Goal: Task Accomplishment & Management: Use online tool/utility

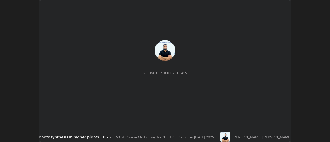
scroll to position [142, 330]
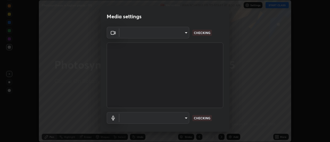
type input "1f31108d829b39389914bdc30e5c2a8b8d5d122ed1bfb40228f539b6595447af"
type input "7202ca4256cb42ab511a2813ce8ebbd544e5848e36e617fb72044356a347c7fa"
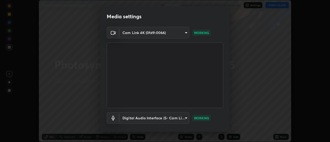
scroll to position [27, 0]
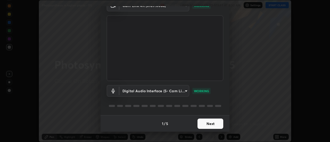
click at [207, 124] on button "Next" at bounding box center [211, 124] width 26 height 10
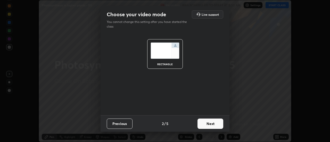
scroll to position [0, 0]
click at [209, 125] on button "Next" at bounding box center [211, 124] width 26 height 10
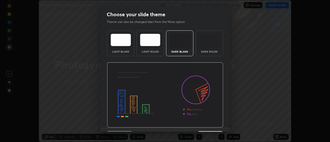
click at [210, 126] on img at bounding box center [165, 94] width 116 height 65
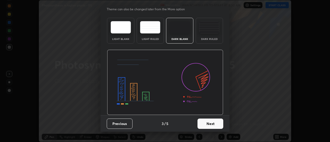
click at [208, 125] on button "Next" at bounding box center [211, 124] width 26 height 10
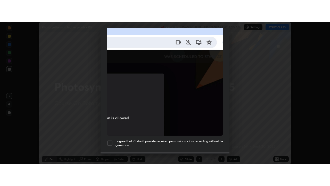
scroll to position [132, 0]
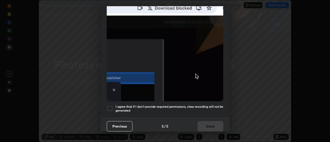
click at [111, 105] on div at bounding box center [110, 108] width 6 height 6
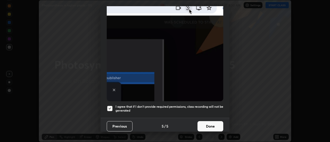
click at [206, 125] on button "Done" at bounding box center [211, 126] width 26 height 10
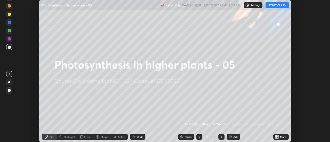
click at [275, 5] on button "START CLASS" at bounding box center [277, 5] width 23 height 6
click at [231, 138] on img at bounding box center [230, 137] width 4 height 4
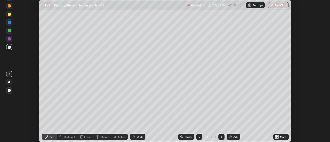
click at [88, 137] on div "Eraser" at bounding box center [88, 137] width 8 height 3
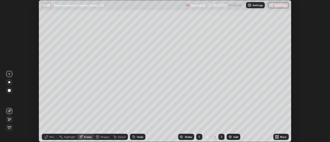
click at [86, 137] on div "Eraser" at bounding box center [88, 137] width 8 height 3
click at [52, 136] on div "Pen" at bounding box center [52, 137] width 5 height 3
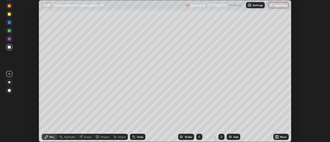
click at [9, 32] on div at bounding box center [9, 30] width 3 height 3
click at [221, 138] on icon at bounding box center [222, 137] width 2 height 3
click at [229, 135] on img at bounding box center [230, 137] width 4 height 4
click at [85, 138] on div "Eraser" at bounding box center [88, 137] width 8 height 3
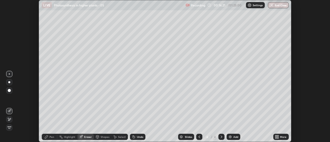
click at [53, 139] on div "Pen" at bounding box center [49, 137] width 15 height 6
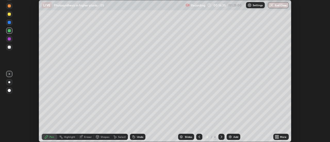
click at [10, 47] on div at bounding box center [9, 47] width 3 height 3
click at [230, 137] on img at bounding box center [230, 137] width 4 height 4
click at [86, 136] on div "Eraser" at bounding box center [88, 137] width 8 height 3
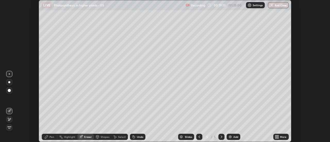
click at [47, 137] on icon at bounding box center [46, 137] width 4 height 4
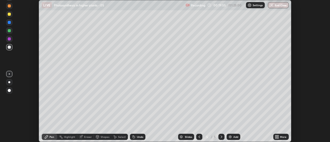
click at [10, 15] on div at bounding box center [9, 14] width 3 height 3
click at [86, 137] on div "Eraser" at bounding box center [88, 137] width 8 height 3
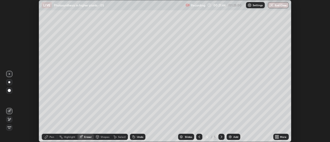
click at [52, 137] on div "Pen" at bounding box center [52, 137] width 5 height 3
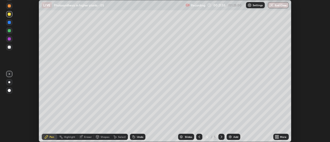
click at [10, 32] on div at bounding box center [9, 31] width 6 height 6
click at [292, 111] on div "Setting up your live class" at bounding box center [165, 71] width 330 height 142
click at [274, 134] on div "More" at bounding box center [280, 137] width 15 height 6
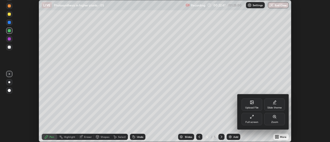
click at [276, 132] on div at bounding box center [165, 71] width 330 height 142
click at [281, 133] on div "Upload File Slide theme Full screen Zoom" at bounding box center [165, 71] width 330 height 142
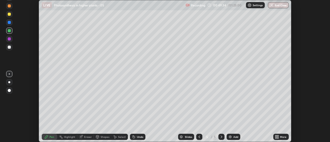
click at [228, 136] on img at bounding box center [230, 137] width 4 height 4
click at [276, 137] on icon at bounding box center [275, 137] width 1 height 1
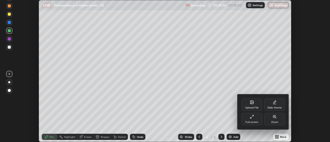
click at [251, 117] on icon at bounding box center [252, 117] width 4 height 4
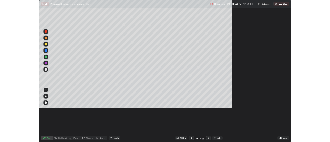
scroll to position [186, 330]
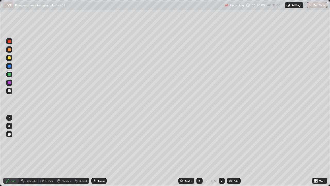
click at [317, 142] on icon at bounding box center [316, 181] width 1 height 1
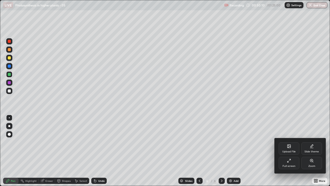
click at [290, 142] on icon at bounding box center [289, 160] width 4 height 4
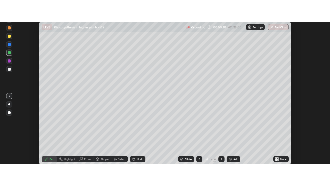
scroll to position [25643, 25455]
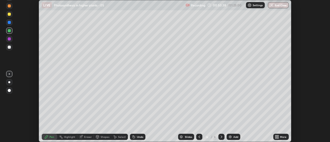
click at [10, 48] on div at bounding box center [9, 47] width 3 height 3
click at [9, 14] on div at bounding box center [9, 14] width 3 height 3
click at [10, 31] on div at bounding box center [9, 30] width 3 height 3
click at [10, 49] on div at bounding box center [9, 47] width 6 height 6
click at [9, 23] on div at bounding box center [9, 22] width 3 height 3
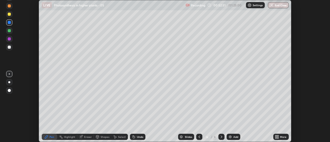
click at [10, 31] on div at bounding box center [9, 30] width 3 height 3
click at [10, 48] on div at bounding box center [9, 47] width 3 height 3
click at [9, 7] on div at bounding box center [9, 5] width 3 height 3
click at [8, 48] on div at bounding box center [9, 47] width 3 height 3
click at [9, 23] on div at bounding box center [9, 22] width 3 height 3
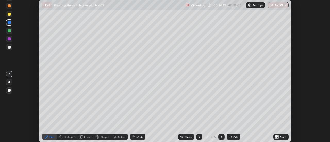
click at [9, 48] on div at bounding box center [9, 47] width 3 height 3
click at [9, 31] on div at bounding box center [9, 30] width 3 height 3
click at [9, 24] on div at bounding box center [9, 22] width 3 height 3
click at [10, 15] on div at bounding box center [9, 14] width 3 height 3
click at [10, 40] on div at bounding box center [9, 38] width 3 height 3
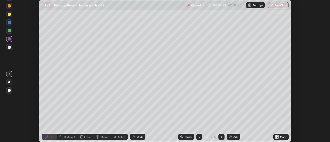
click at [149, 134] on div "Slides 6 / 6 Add" at bounding box center [209, 137] width 128 height 10
click at [155, 134] on div "Slides 6 / 6 Add" at bounding box center [209, 137] width 128 height 10
click at [158, 134] on div "Slides 6 / 6 Add" at bounding box center [209, 137] width 128 height 10
click at [9, 32] on div at bounding box center [9, 30] width 3 height 3
click at [86, 137] on div "Eraser" at bounding box center [88, 137] width 8 height 3
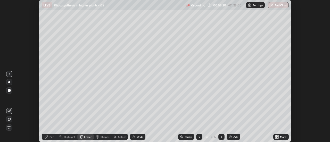
click at [46, 136] on icon at bounding box center [46, 137] width 4 height 4
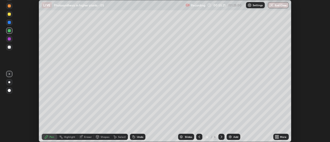
click at [10, 31] on div at bounding box center [9, 30] width 3 height 3
click at [9, 39] on div at bounding box center [9, 38] width 3 height 3
click at [10, 48] on div at bounding box center [9, 47] width 3 height 3
click at [10, 31] on div at bounding box center [9, 30] width 3 height 3
click at [86, 140] on div "Eraser" at bounding box center [85, 137] width 17 height 6
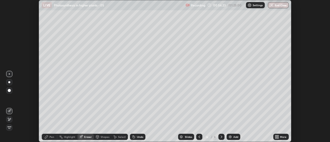
click at [52, 137] on div "Pen" at bounding box center [52, 137] width 5 height 3
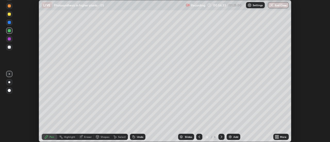
click at [9, 40] on div at bounding box center [9, 38] width 3 height 3
click at [9, 21] on div at bounding box center [9, 22] width 3 height 3
click at [10, 47] on div at bounding box center [9, 47] width 3 height 3
click at [87, 137] on div "Eraser" at bounding box center [88, 137] width 8 height 3
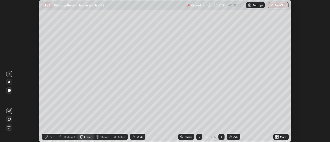
click at [52, 136] on div "Pen" at bounding box center [52, 137] width 5 height 3
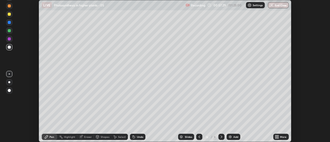
click at [10, 31] on div at bounding box center [9, 30] width 3 height 3
click at [9, 48] on div at bounding box center [9, 47] width 3 height 3
click at [9, 23] on div at bounding box center [9, 22] width 3 height 3
click at [9, 39] on div at bounding box center [9, 38] width 3 height 3
click at [8, 15] on div at bounding box center [9, 14] width 3 height 3
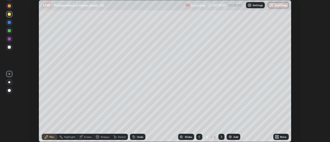
click at [278, 137] on icon at bounding box center [277, 137] width 4 height 4
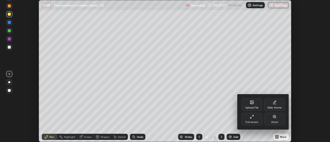
click at [252, 117] on icon at bounding box center [252, 117] width 4 height 4
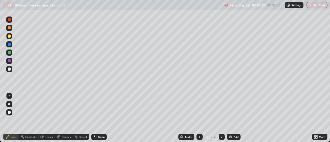
scroll to position [186, 330]
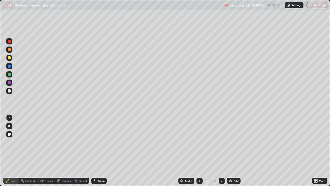
click at [44, 142] on icon at bounding box center [42, 180] width 4 height 4
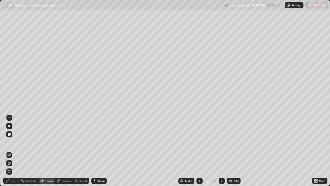
click at [9, 142] on icon at bounding box center [7, 180] width 3 height 3
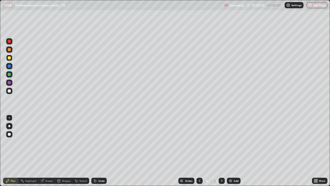
click at [9, 75] on div at bounding box center [9, 74] width 3 height 3
click at [49, 142] on div "Eraser" at bounding box center [49, 180] width 8 height 3
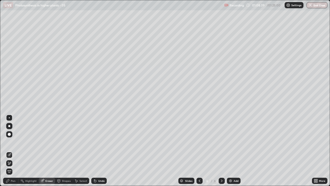
click at [230, 142] on img at bounding box center [230, 180] width 4 height 4
click at [14, 142] on div "Pen" at bounding box center [13, 180] width 5 height 3
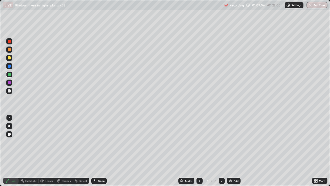
click at [315, 142] on icon at bounding box center [314, 181] width 1 height 1
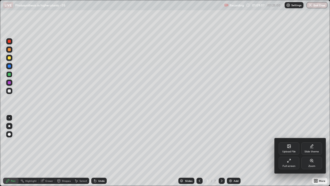
click at [287, 142] on icon at bounding box center [289, 160] width 4 height 4
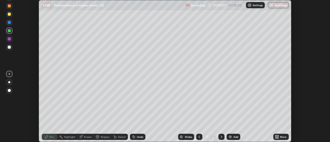
scroll to position [25643, 25455]
click at [10, 48] on div at bounding box center [9, 47] width 3 height 3
click at [231, 136] on img at bounding box center [230, 137] width 4 height 4
click at [85, 136] on div "Eraser" at bounding box center [88, 137] width 8 height 3
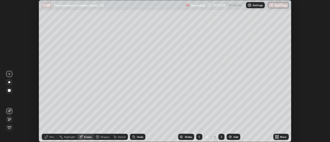
click at [48, 136] on icon at bounding box center [46, 137] width 4 height 4
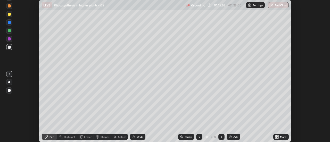
click at [87, 137] on div "Eraser" at bounding box center [88, 137] width 8 height 3
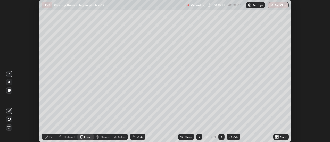
click at [52, 138] on div "Pen" at bounding box center [52, 137] width 5 height 3
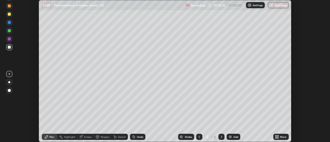
click at [9, 32] on div at bounding box center [9, 30] width 3 height 3
